Goal: Task Accomplishment & Management: Manage account settings

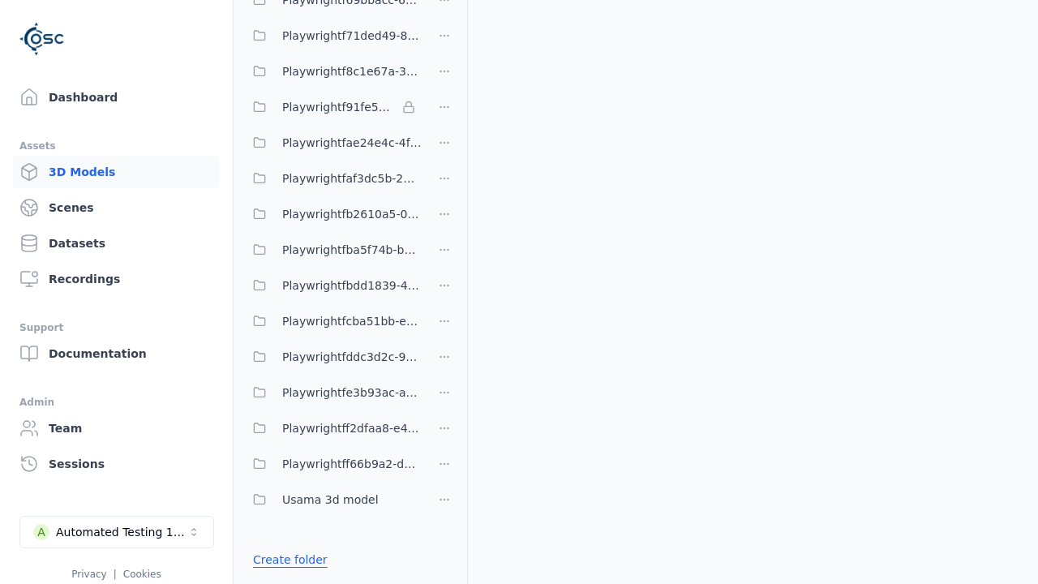
click at [289, 559] on link "Create folder" at bounding box center [290, 559] width 75 height 16
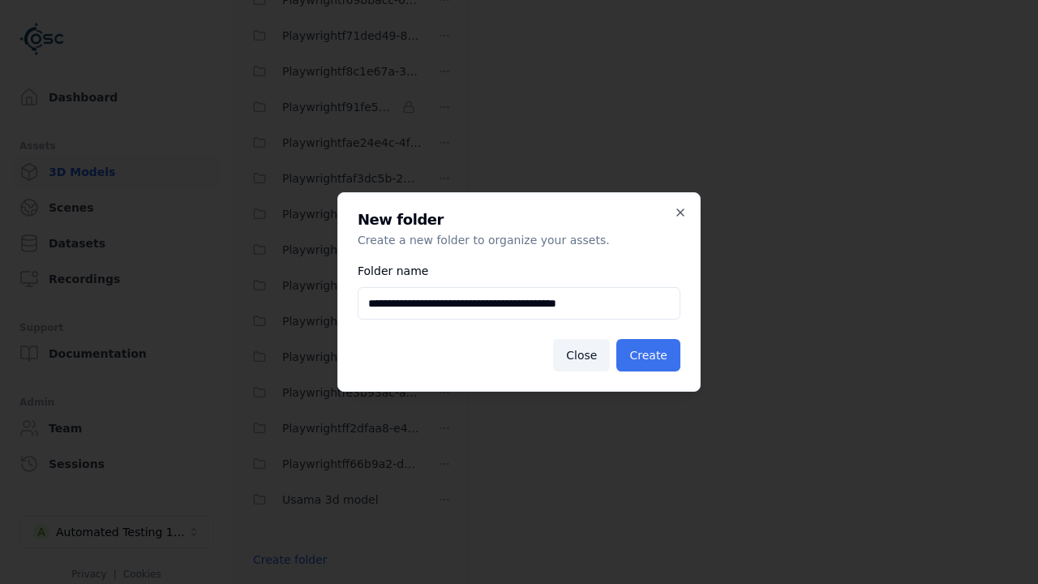
type input "**********"
click at [648, 355] on button "Create" at bounding box center [648, 355] width 64 height 32
